Goal: Task Accomplishment & Management: Complete application form

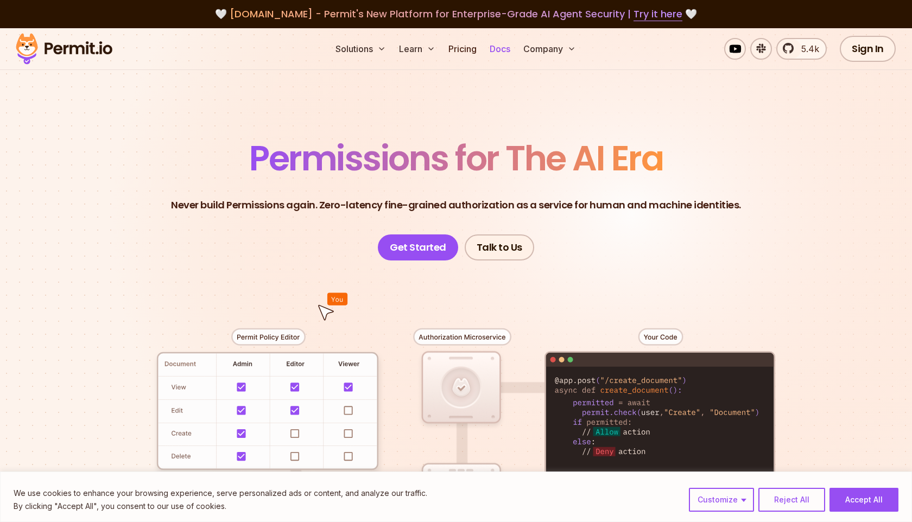
click at [506, 49] on link "Docs" at bounding box center [499, 49] width 29 height 22
click at [453, 52] on link "Pricing" at bounding box center [462, 49] width 37 height 22
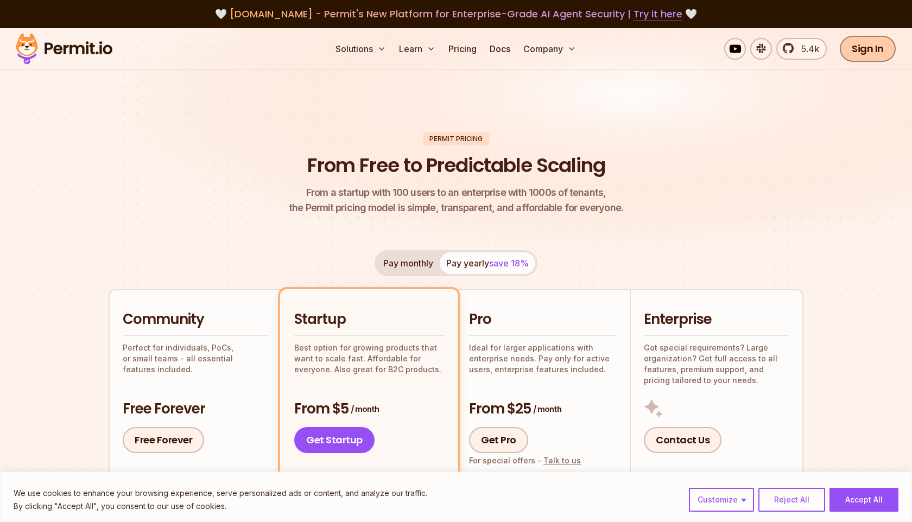
click at [869, 53] on link "Sign In" at bounding box center [868, 49] width 56 height 26
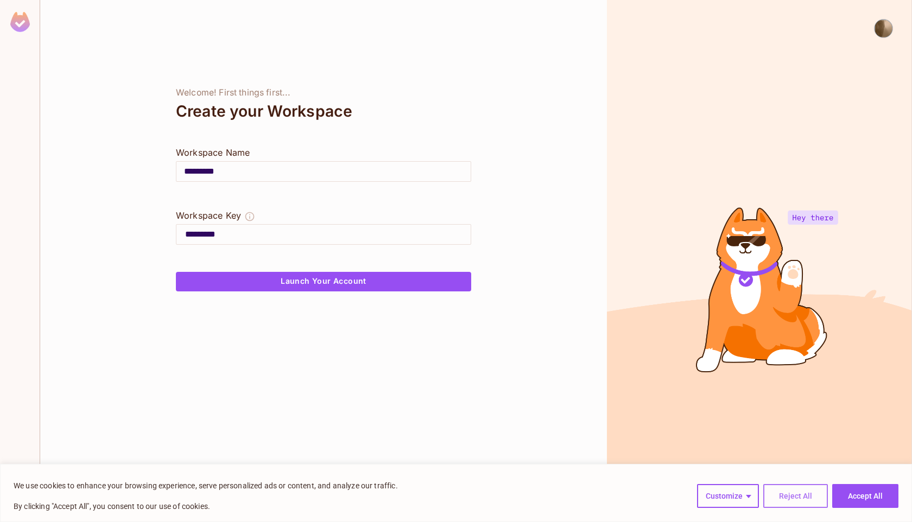
click at [788, 498] on button "Reject All" at bounding box center [795, 496] width 65 height 24
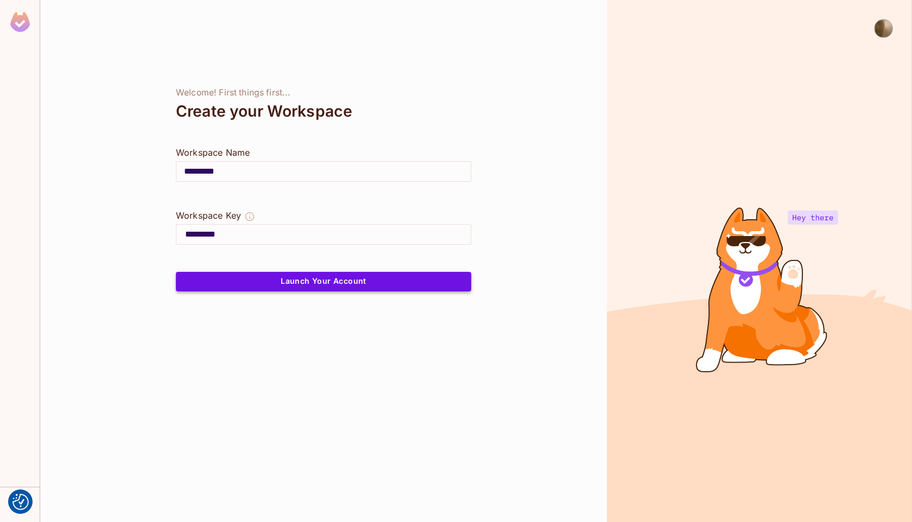
click at [337, 285] on button "Launch Your Account" at bounding box center [323, 282] width 295 height 20
